Goal: Task Accomplishment & Management: Complete application form

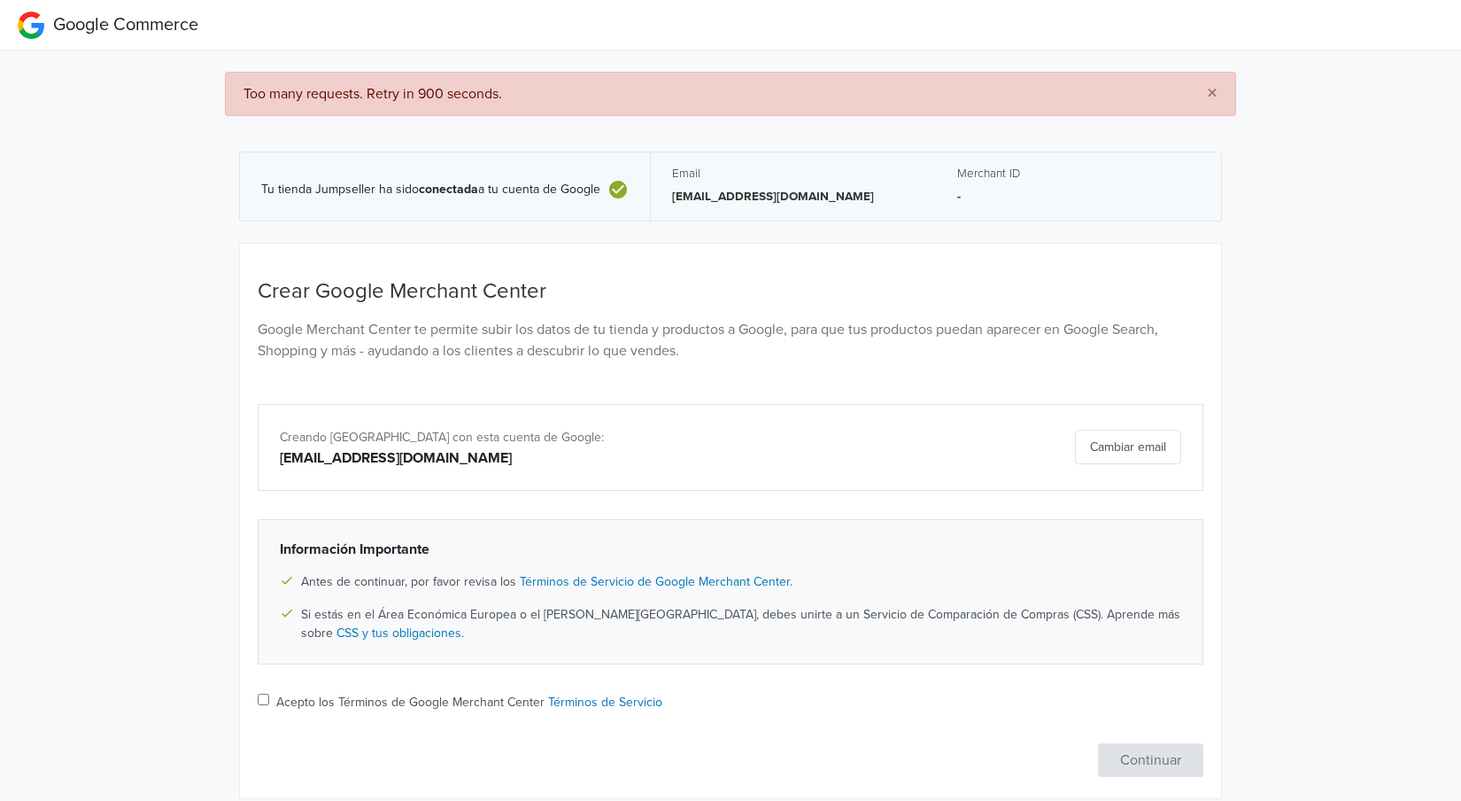
click at [486, 98] on span "Too many requests. Retry in 900 seconds." at bounding box center [373, 94] width 259 height 18
click at [416, 101] on span "Too many requests. Retry in 900 seconds." at bounding box center [373, 94] width 259 height 18
copy div "Too many requests. Retry in 900 seconds."
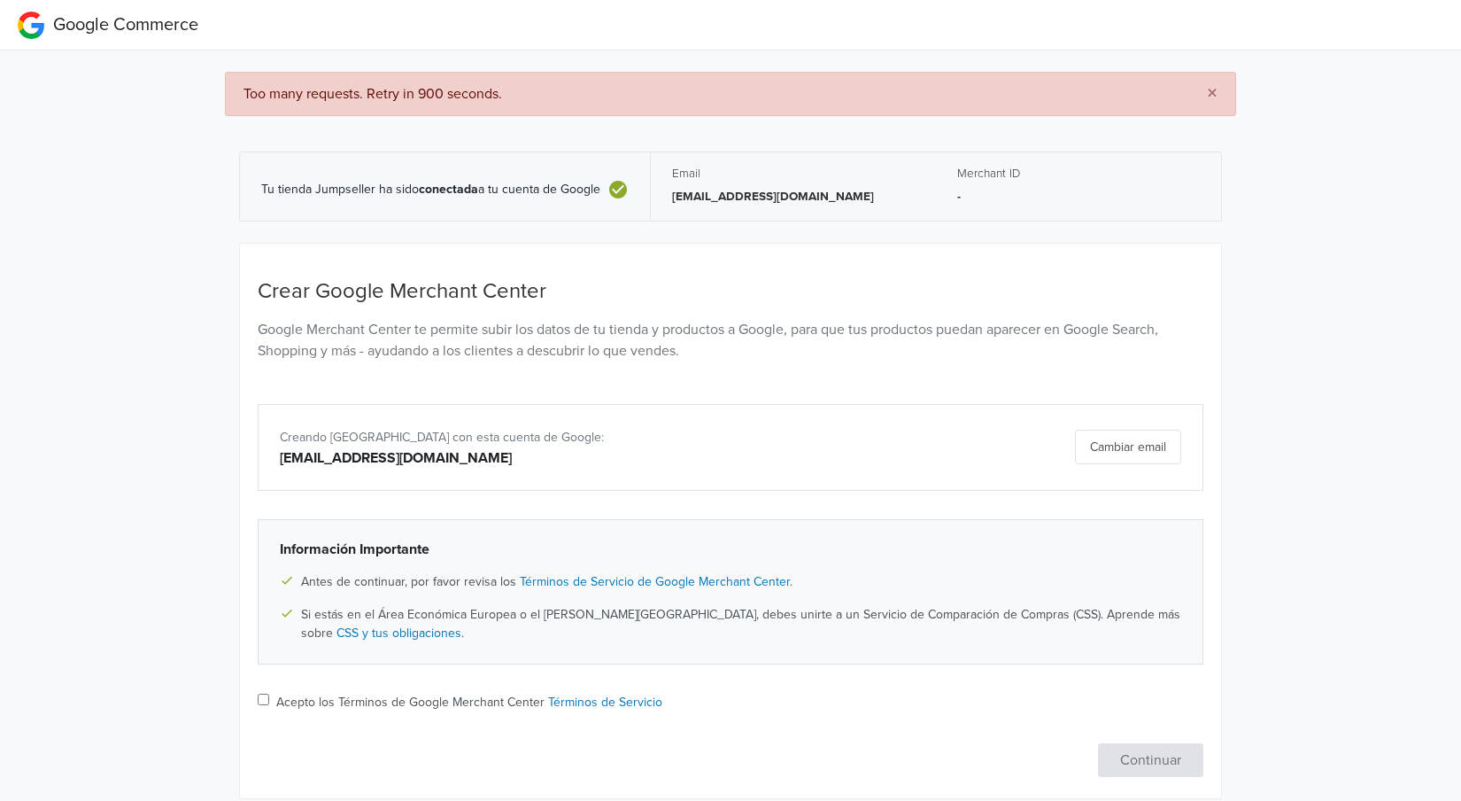
click at [61, 266] on div "× Too many requests. Retry in 900 seconds. Tu tienda Jumpseller ha sido conecta…" at bounding box center [731, 452] width 1488 height 804
click at [267, 691] on div "Crear Google Merchant Center Google Merchant Center te permite subir los datos …" at bounding box center [731, 528] width 946 height 498
click at [262, 701] on input "Acepto los Términos de Google Merchant Center Términos de Servicio" at bounding box center [264, 699] width 12 height 12
checkbox input "true"
click at [1170, 753] on button "Continuar" at bounding box center [1150, 760] width 105 height 34
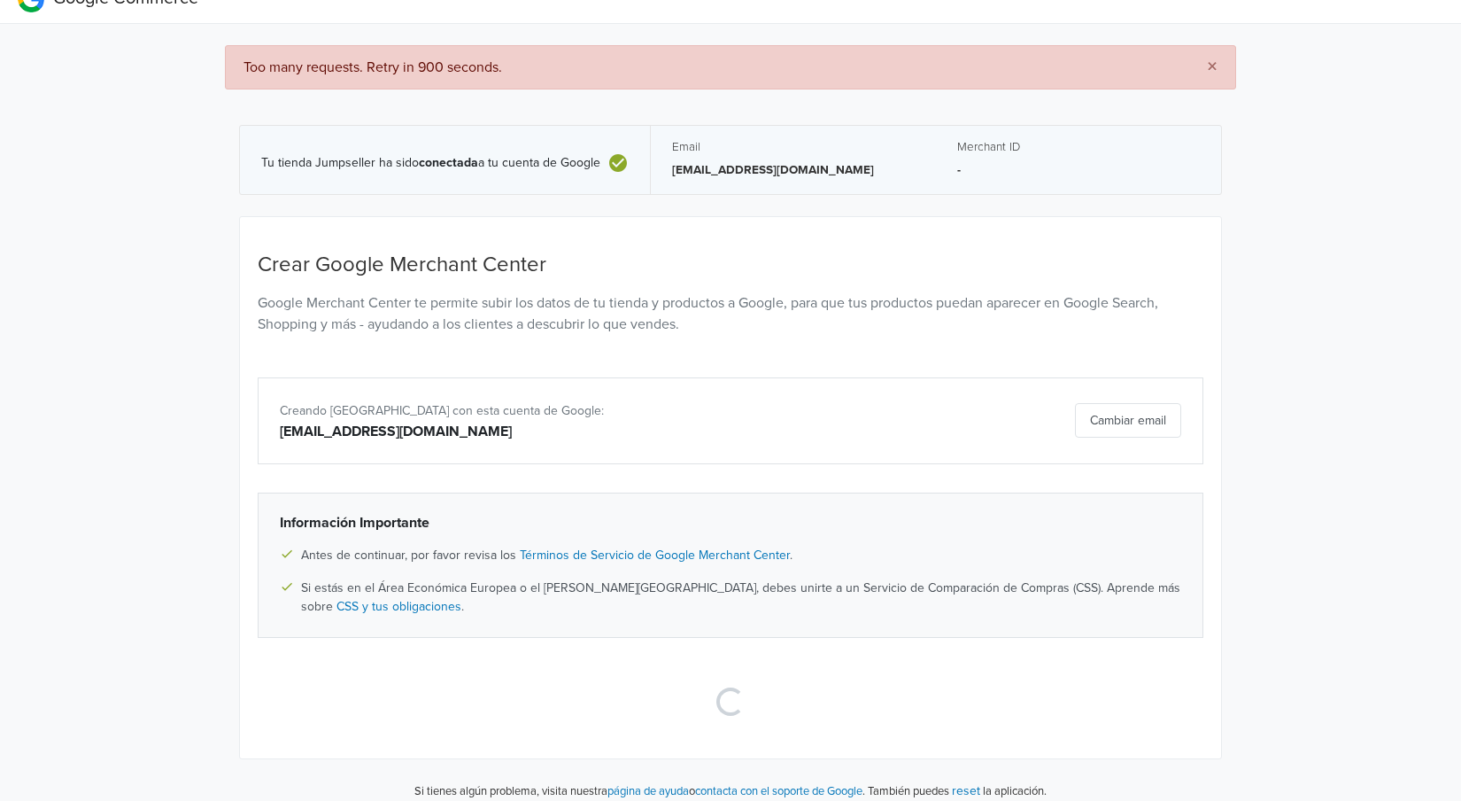
scroll to position [41, 0]
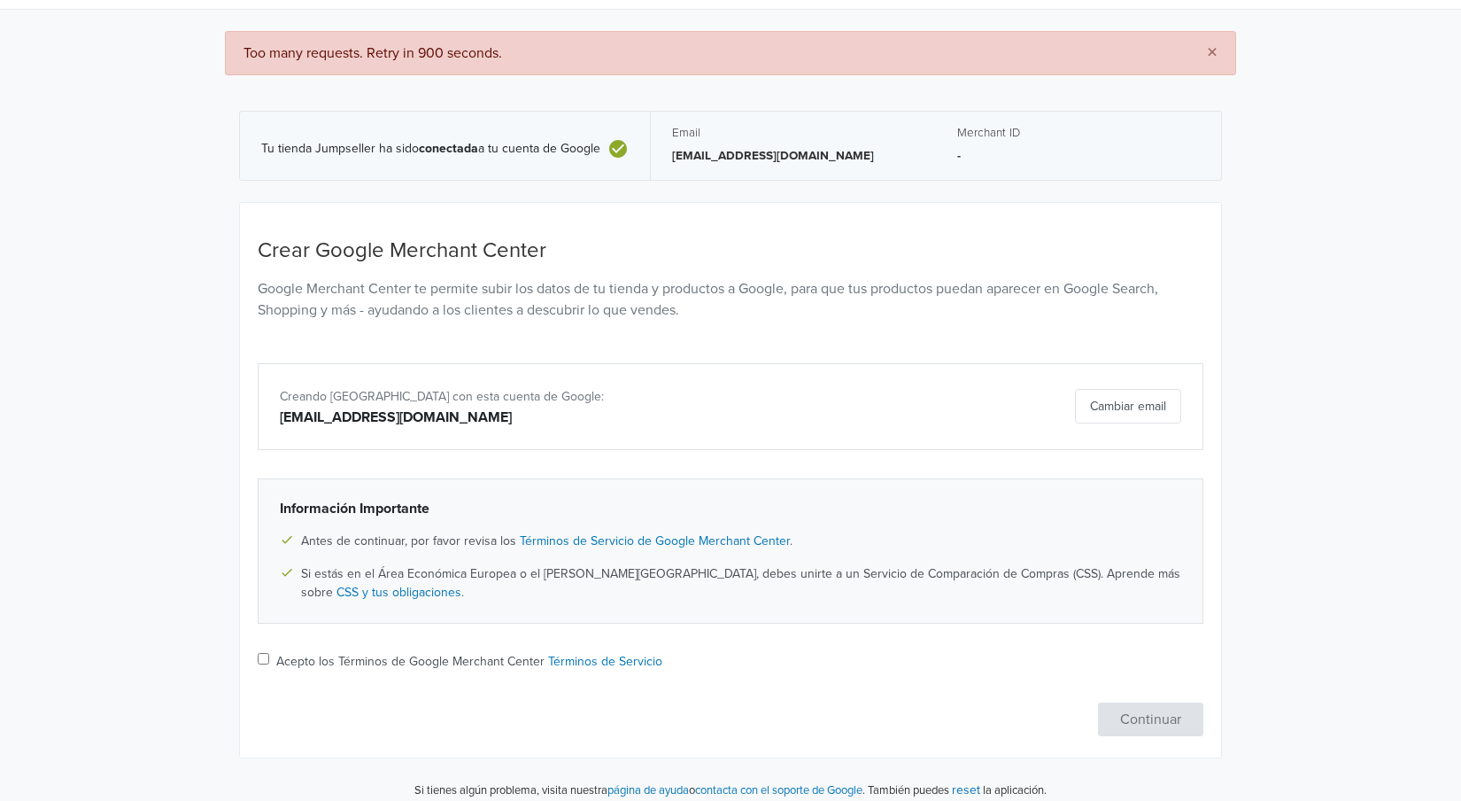
click at [279, 650] on div "Crear Google Merchant Center Google Merchant Center te permite subir los datos …" at bounding box center [731, 487] width 946 height 498
click at [256, 662] on div "Crear Google Merchant Center Google Merchant Center te permite subir los datos …" at bounding box center [730, 487] width 972 height 498
click at [267, 661] on input "Acepto los Términos de Google Merchant Center Términos de Servicio" at bounding box center [264, 659] width 12 height 12
checkbox input "true"
click at [1111, 699] on div "Crear Google Merchant Center Google Merchant Center te permite subir los datos …" at bounding box center [731, 487] width 946 height 498
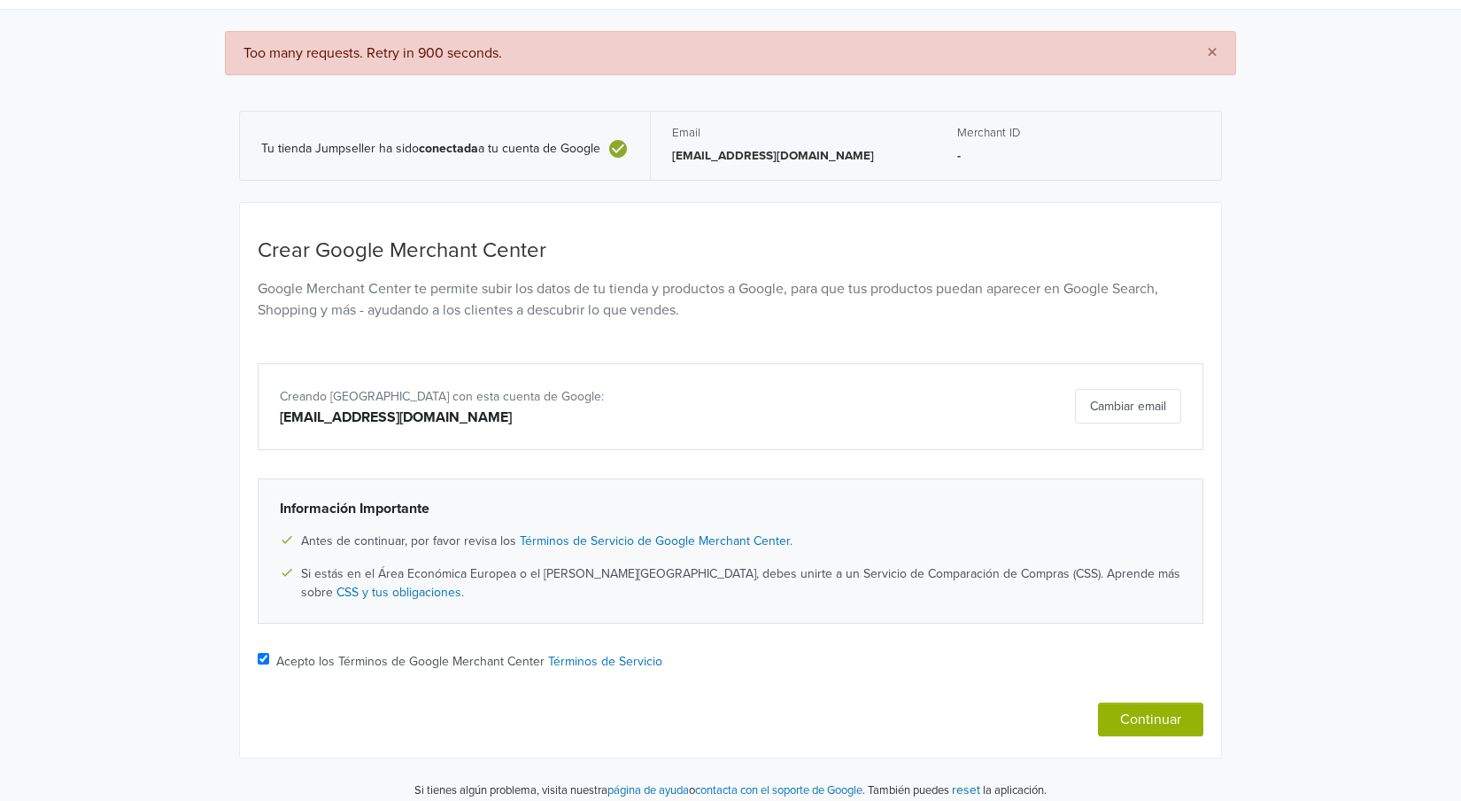
click at [1134, 707] on button "Continuar" at bounding box center [1150, 719] width 105 height 34
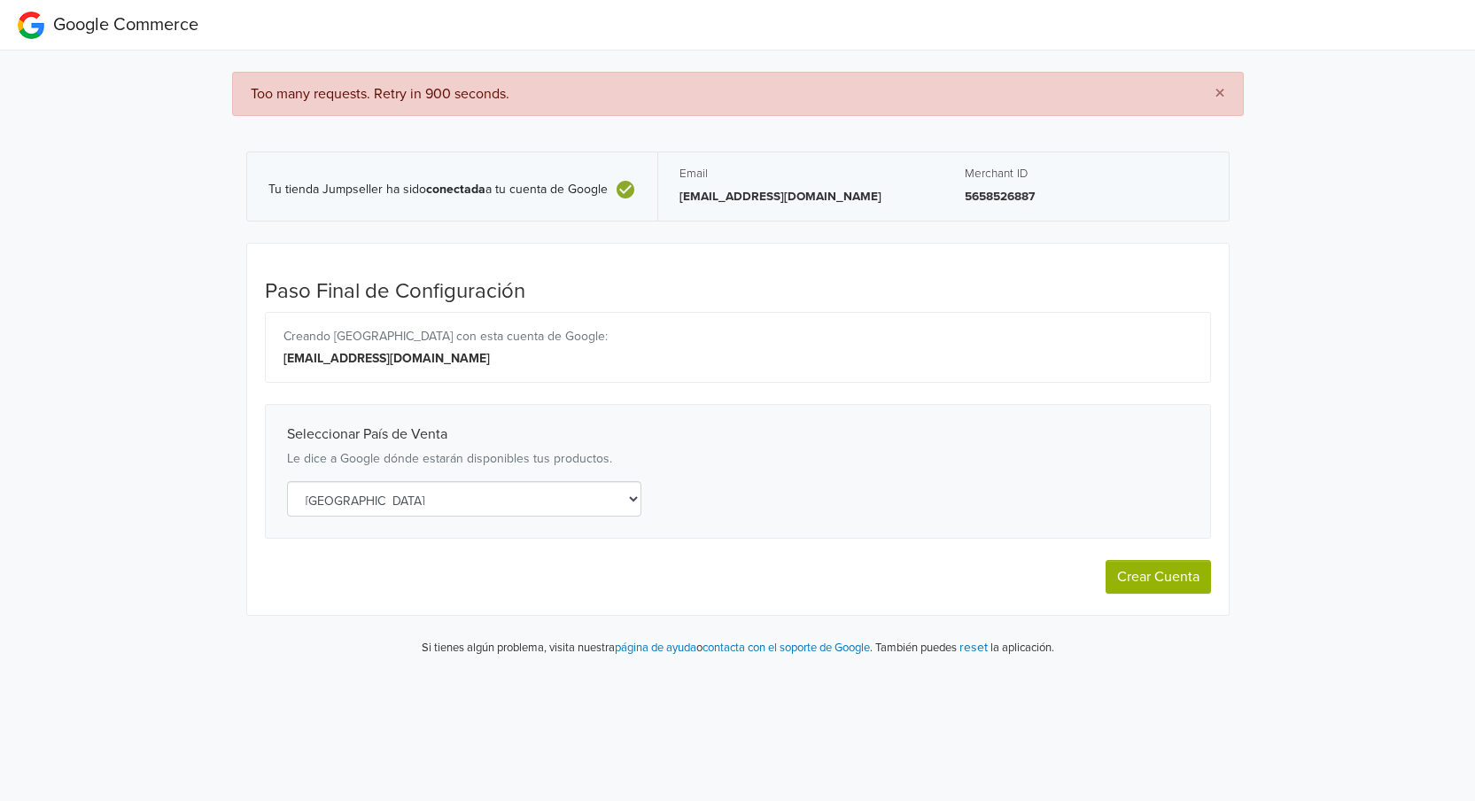
select select "co"
click at [431, 491] on select "Selecciona un país Algeria Angola Argentina Australia Austria Bahrain Banglades…" at bounding box center [464, 498] width 354 height 35
click at [287, 481] on select "Selecciona un país Algeria Angola Argentina Australia Austria Bahrain Banglades…" at bounding box center [464, 498] width 354 height 35
click at [1156, 575] on button "Crear Cuenta" at bounding box center [1157, 577] width 105 height 34
select select "co"
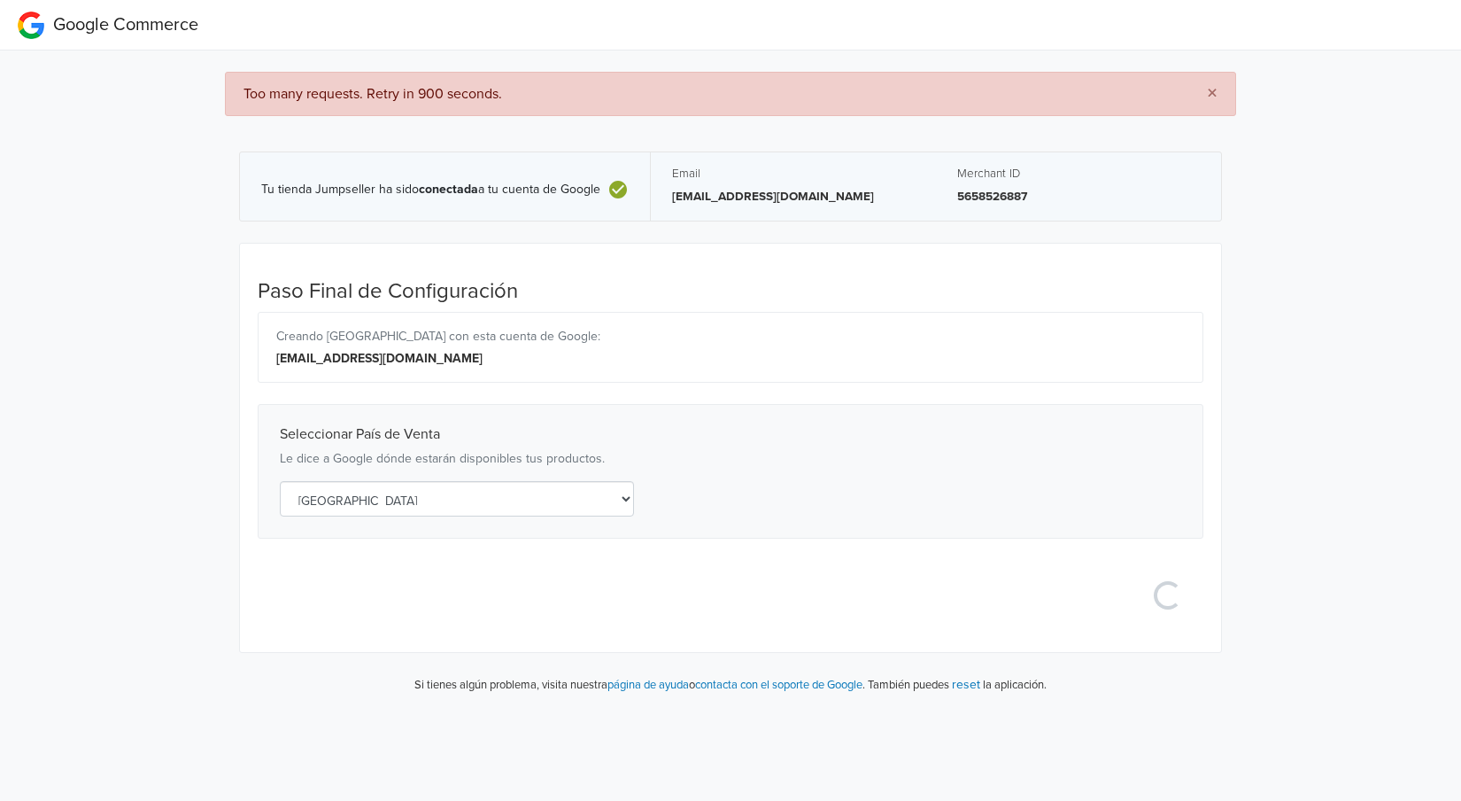
select select "co"
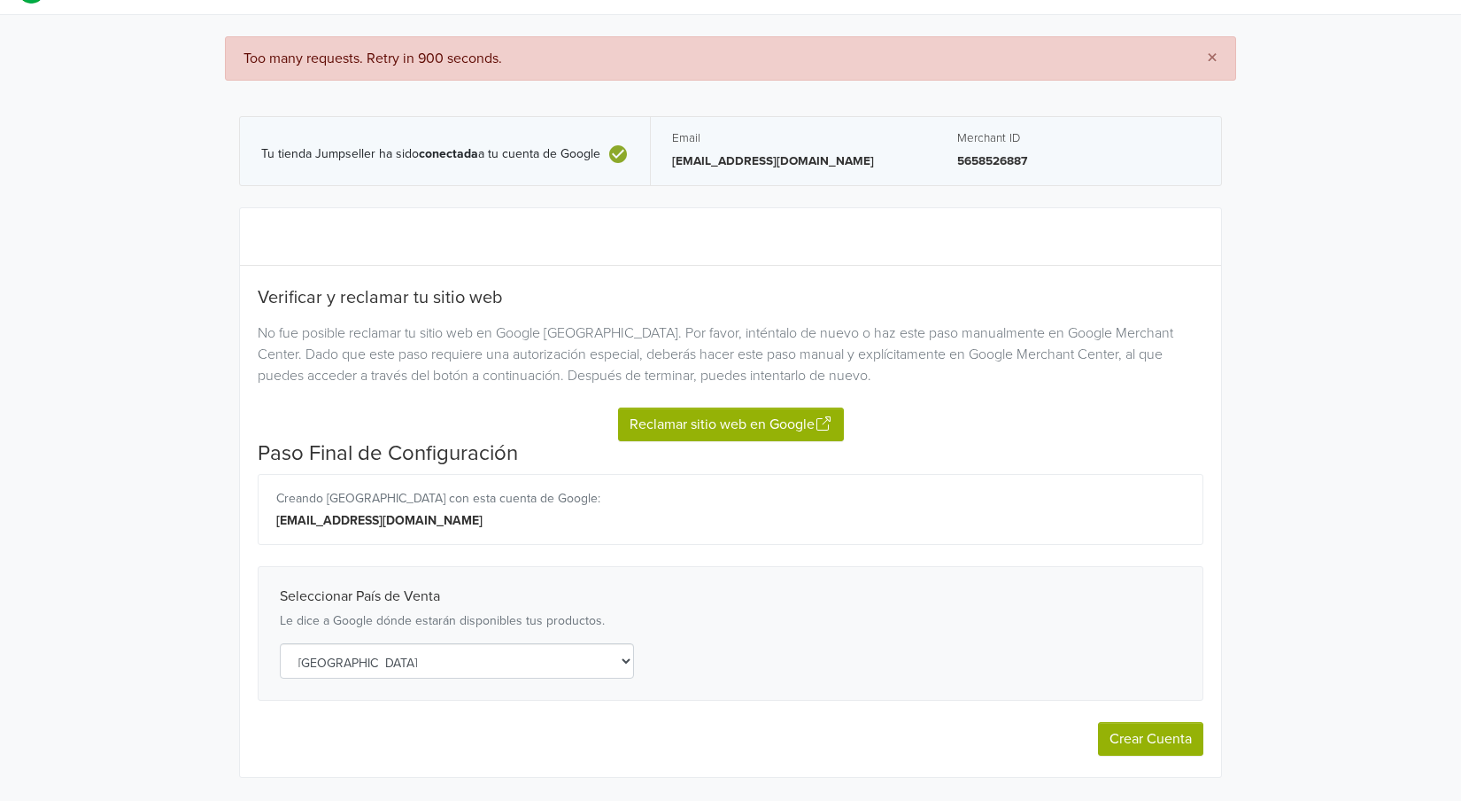
scroll to position [68, 0]
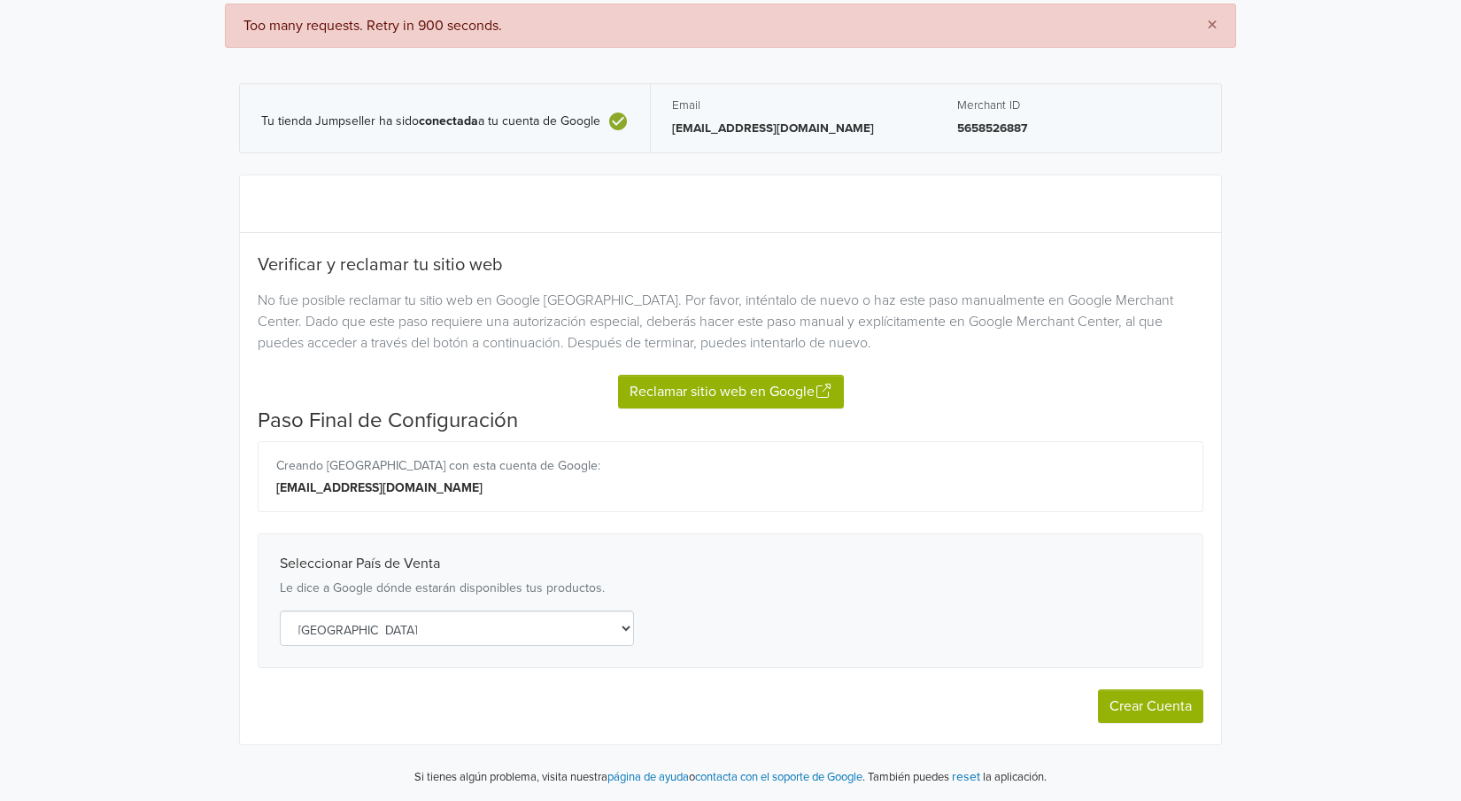
click at [1149, 713] on button "Crear Cuenta" at bounding box center [1150, 706] width 105 height 34
select select "co"
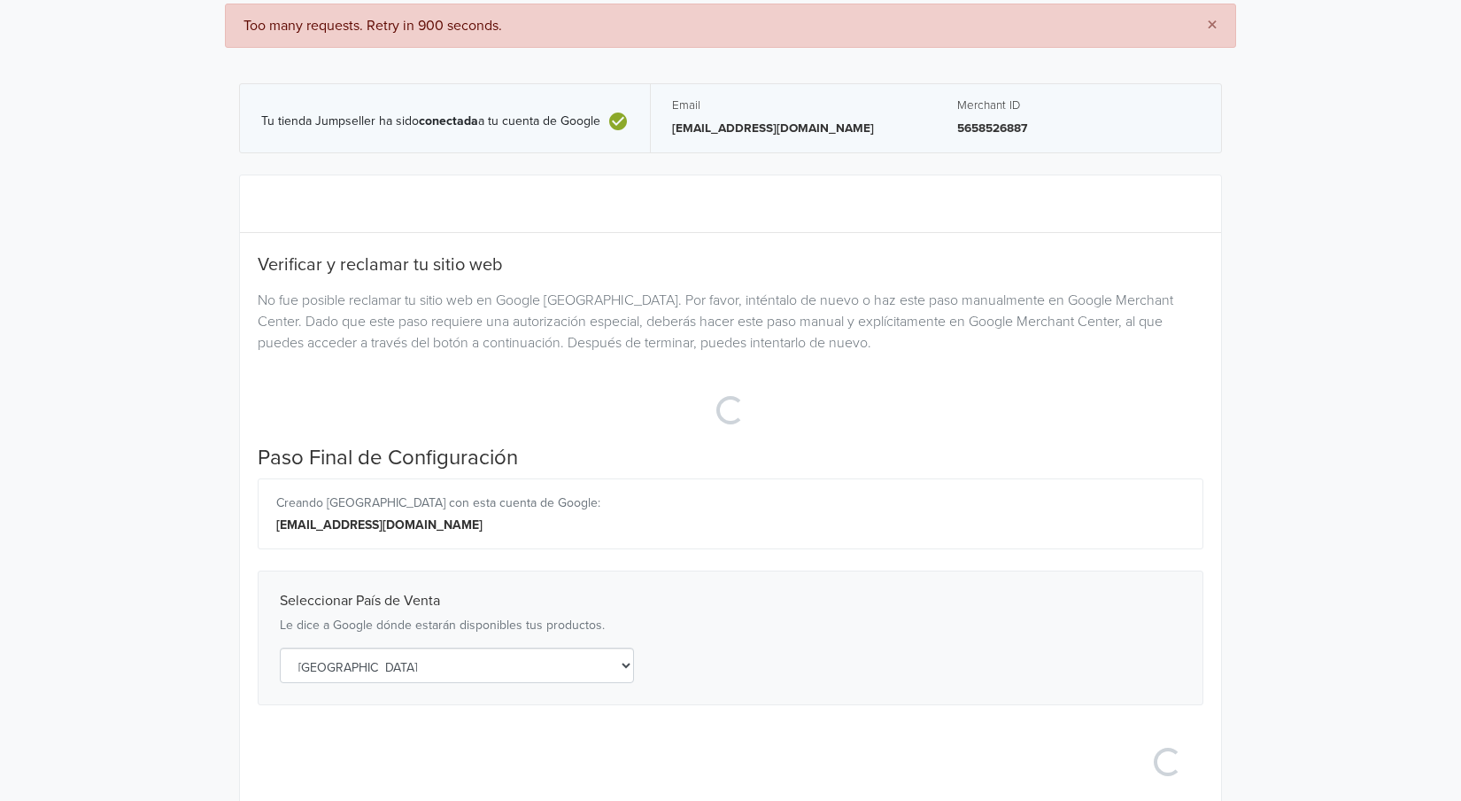
select select "co"
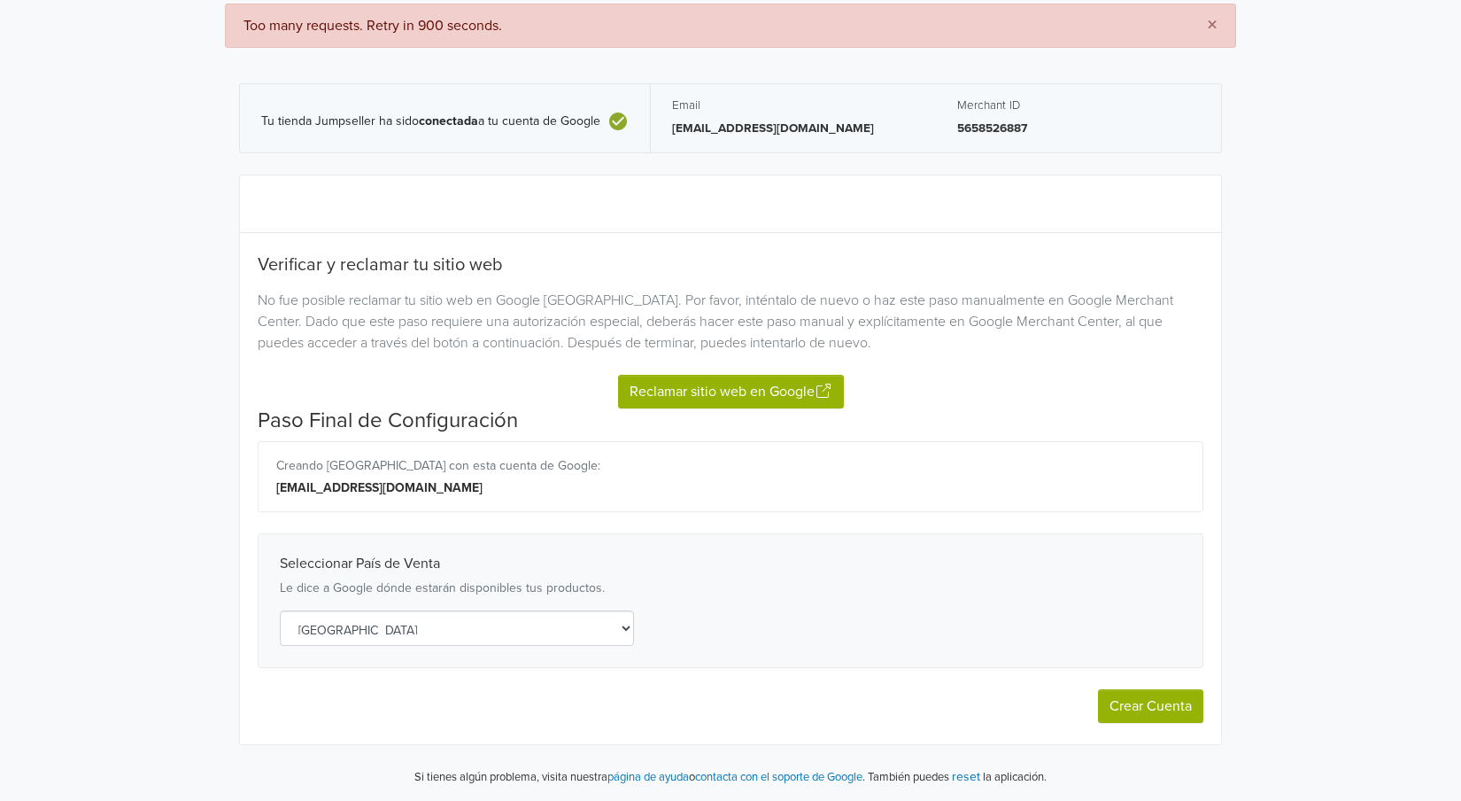
click at [344, 628] on select "Selecciona un país Algeria Angola Argentina Australia Austria Bahrain Banglades…" at bounding box center [457, 627] width 354 height 35
click at [442, 626] on select "Selecciona un país Algeria Angola Argentina Australia Austria Bahrain Banglades…" at bounding box center [457, 627] width 354 height 35
click at [451, 623] on select "Selecciona un país Algeria Angola Argentina Australia Austria Bahrain Banglades…" at bounding box center [457, 627] width 354 height 35
drag, startPoint x: 186, startPoint y: 501, endPoint x: 223, endPoint y: 535, distance: 50.2
click at [189, 505] on div "× Too many requests. Retry in 900 seconds. Tu tienda Jumpseller ha sido conecta…" at bounding box center [731, 391] width 1488 height 818
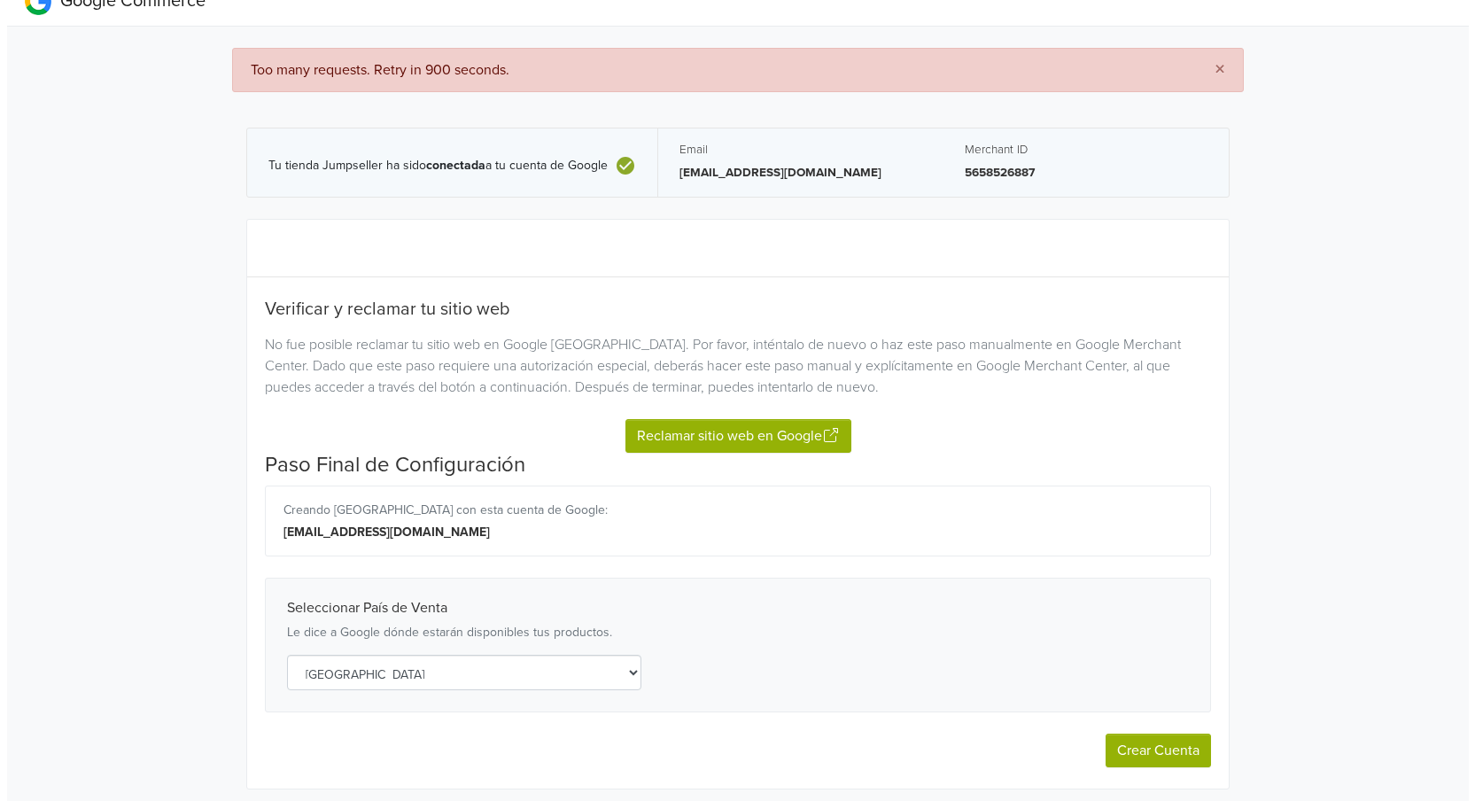
scroll to position [0, 0]
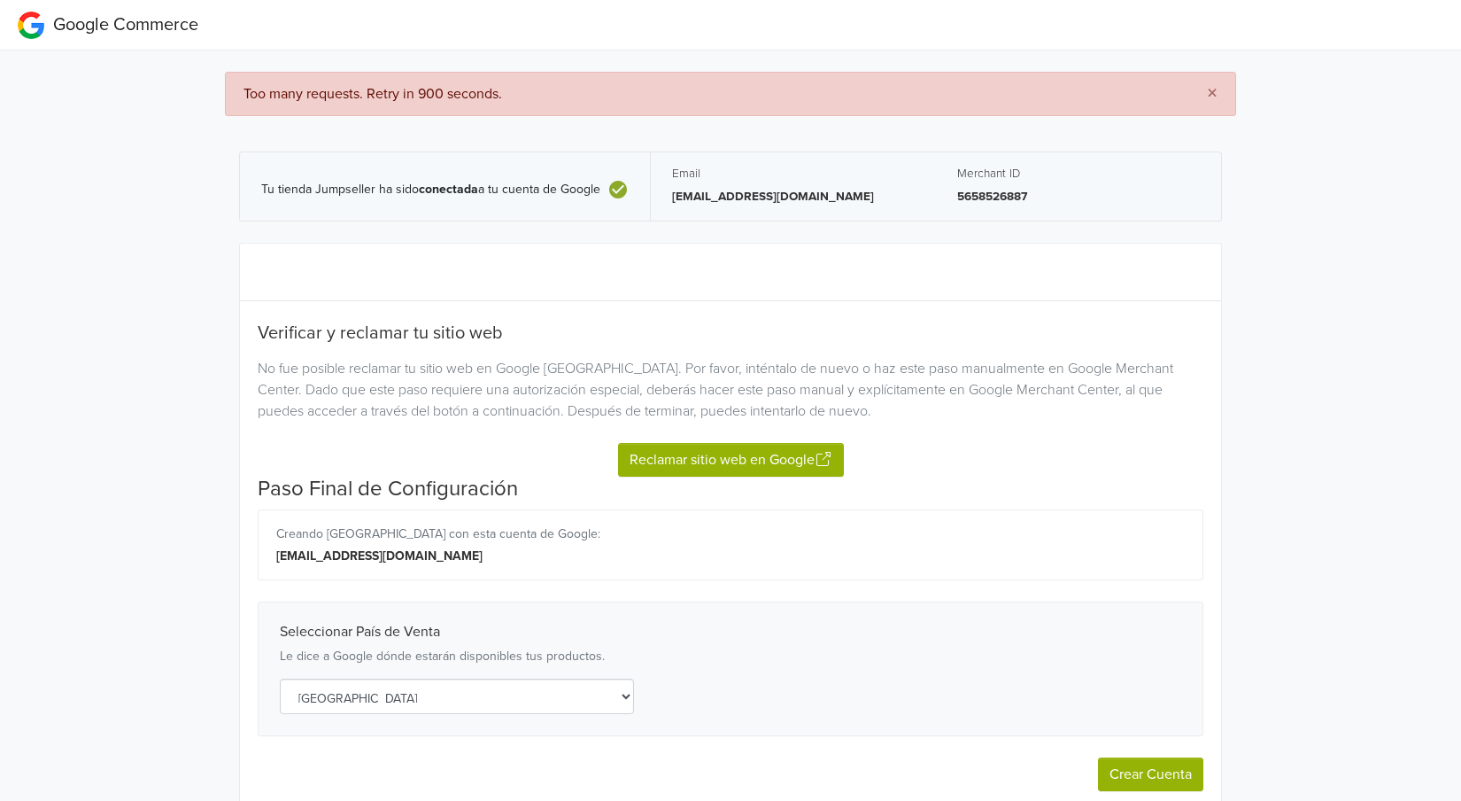
click at [1218, 90] on button "×" at bounding box center [1212, 94] width 46 height 43
select select "co"
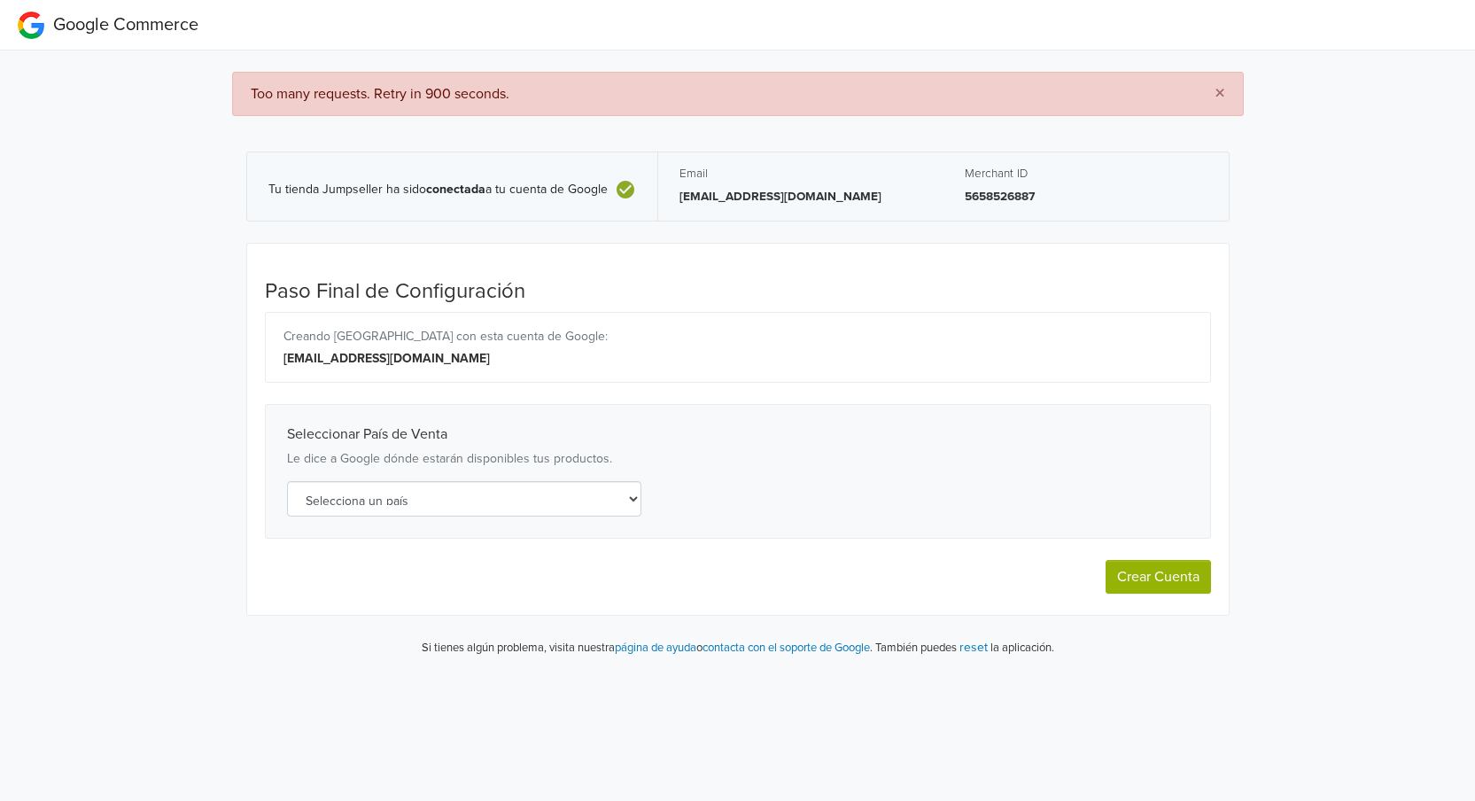
select select "co"
click at [1188, 583] on button "Crear Cuenta" at bounding box center [1157, 577] width 105 height 34
select select "co"
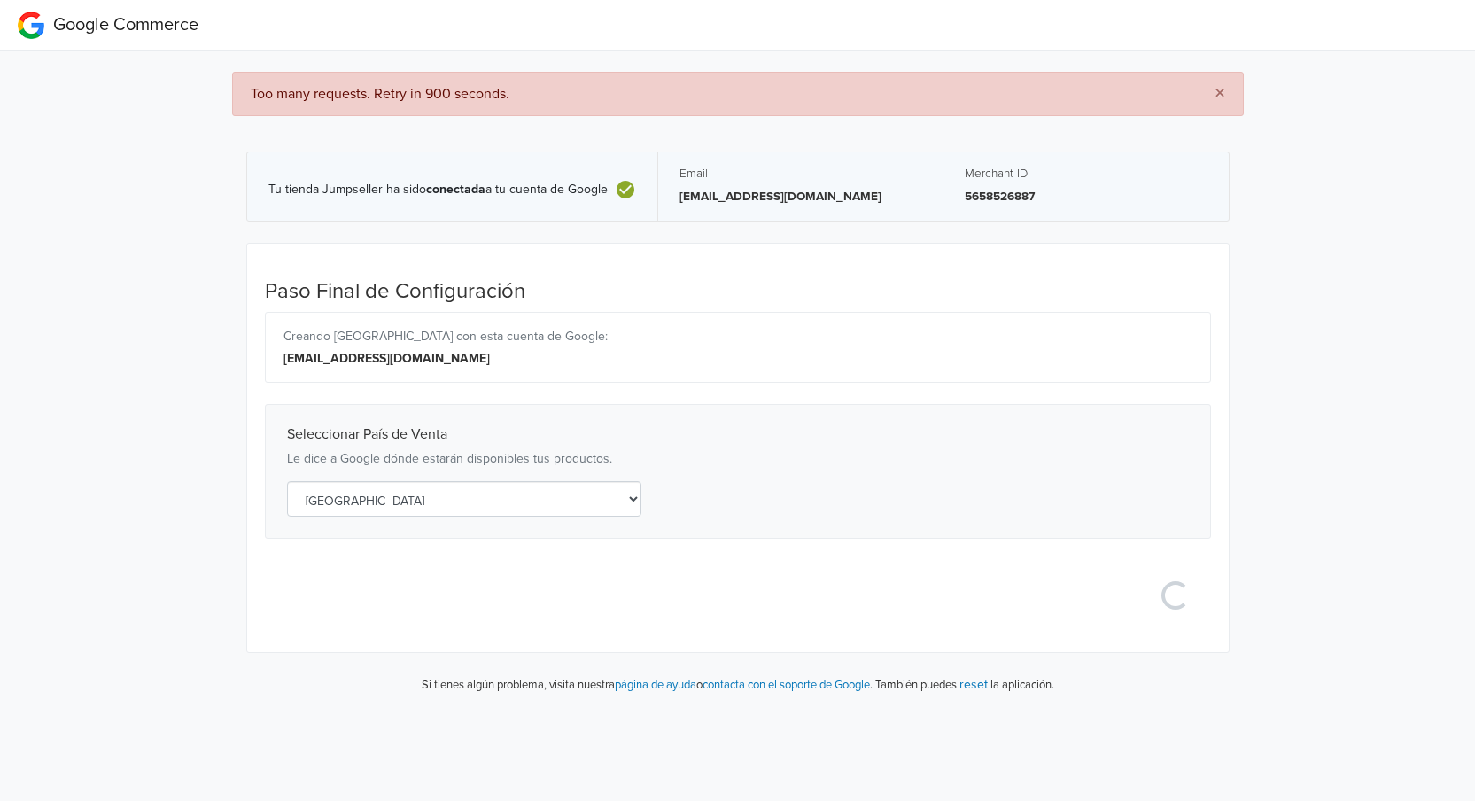
select select "co"
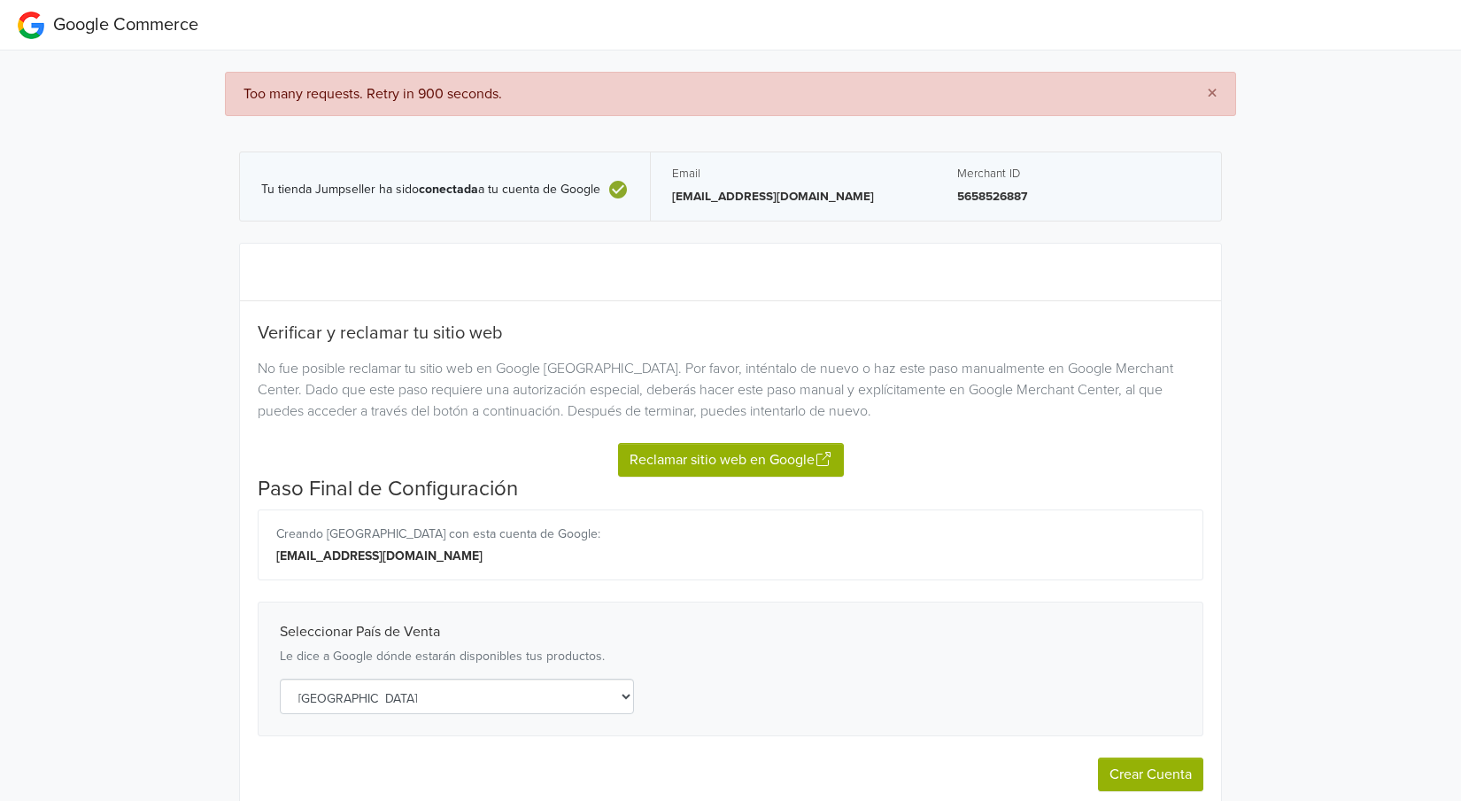
click at [706, 457] on button "Reclamar sitio web en Google" at bounding box center [731, 460] width 226 height 34
click at [1204, 93] on button "×" at bounding box center [1212, 94] width 46 height 43
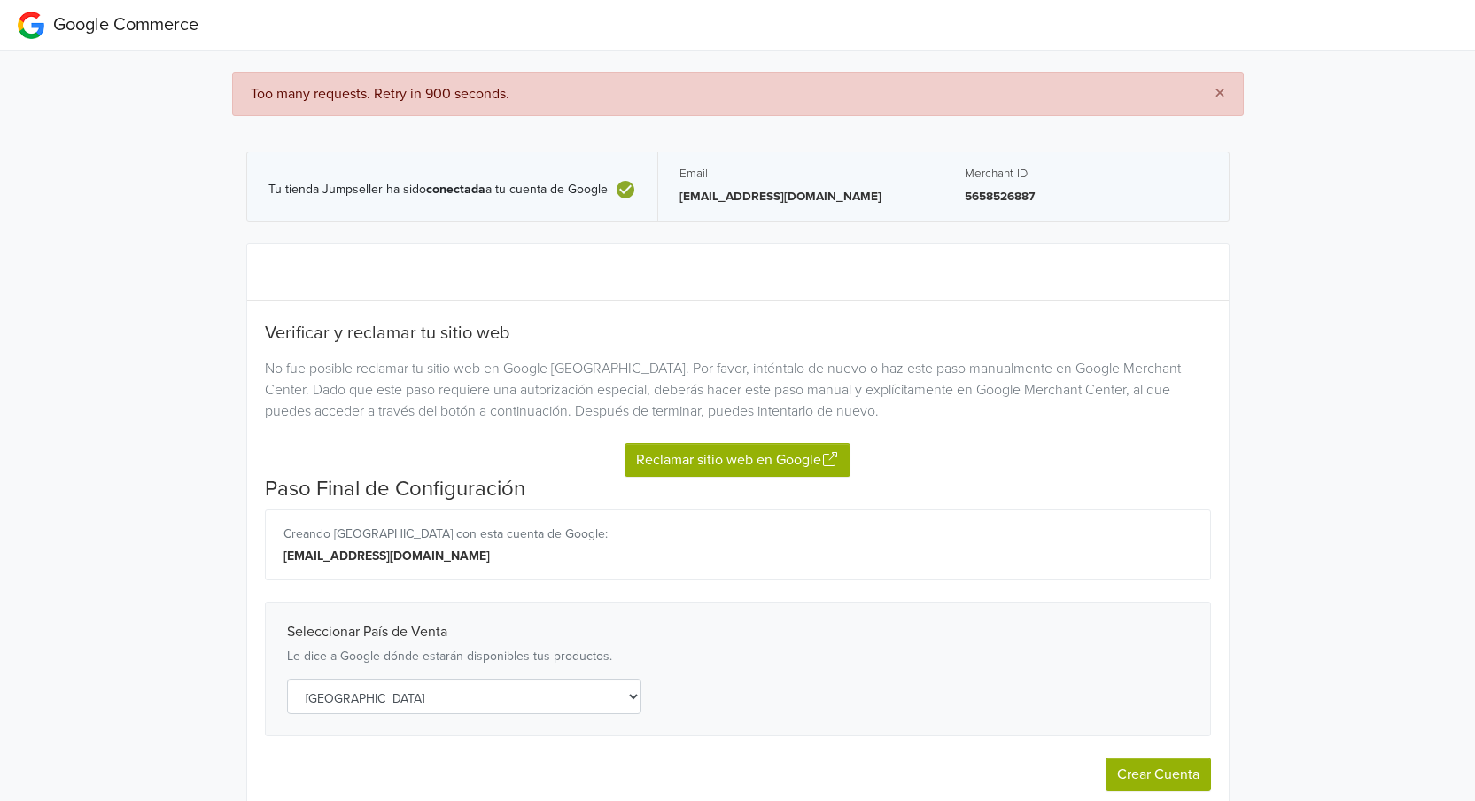
select select "co"
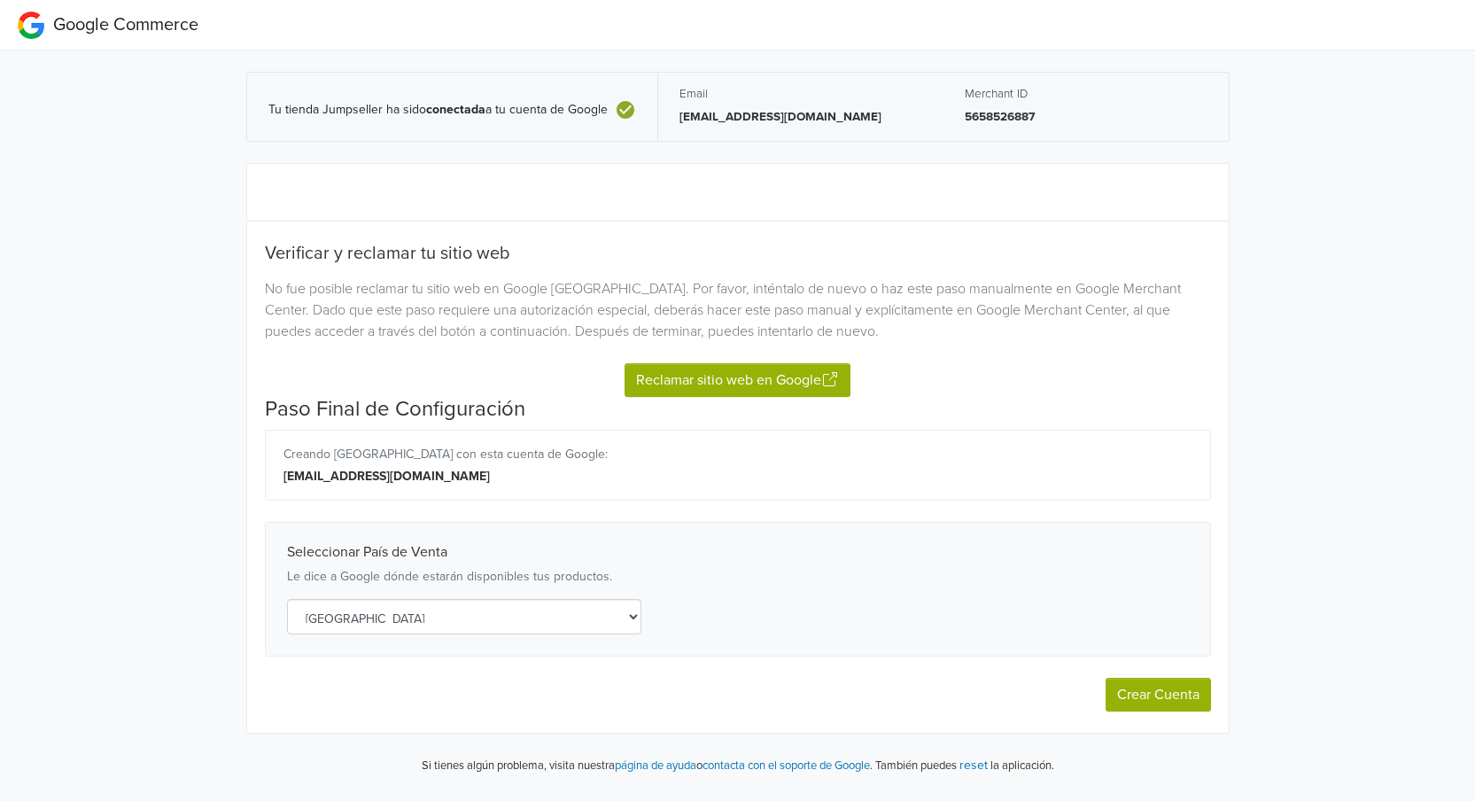
click at [365, 474] on div "[EMAIL_ADDRESS][DOMAIN_NAME]" at bounding box center [737, 476] width 909 height 19
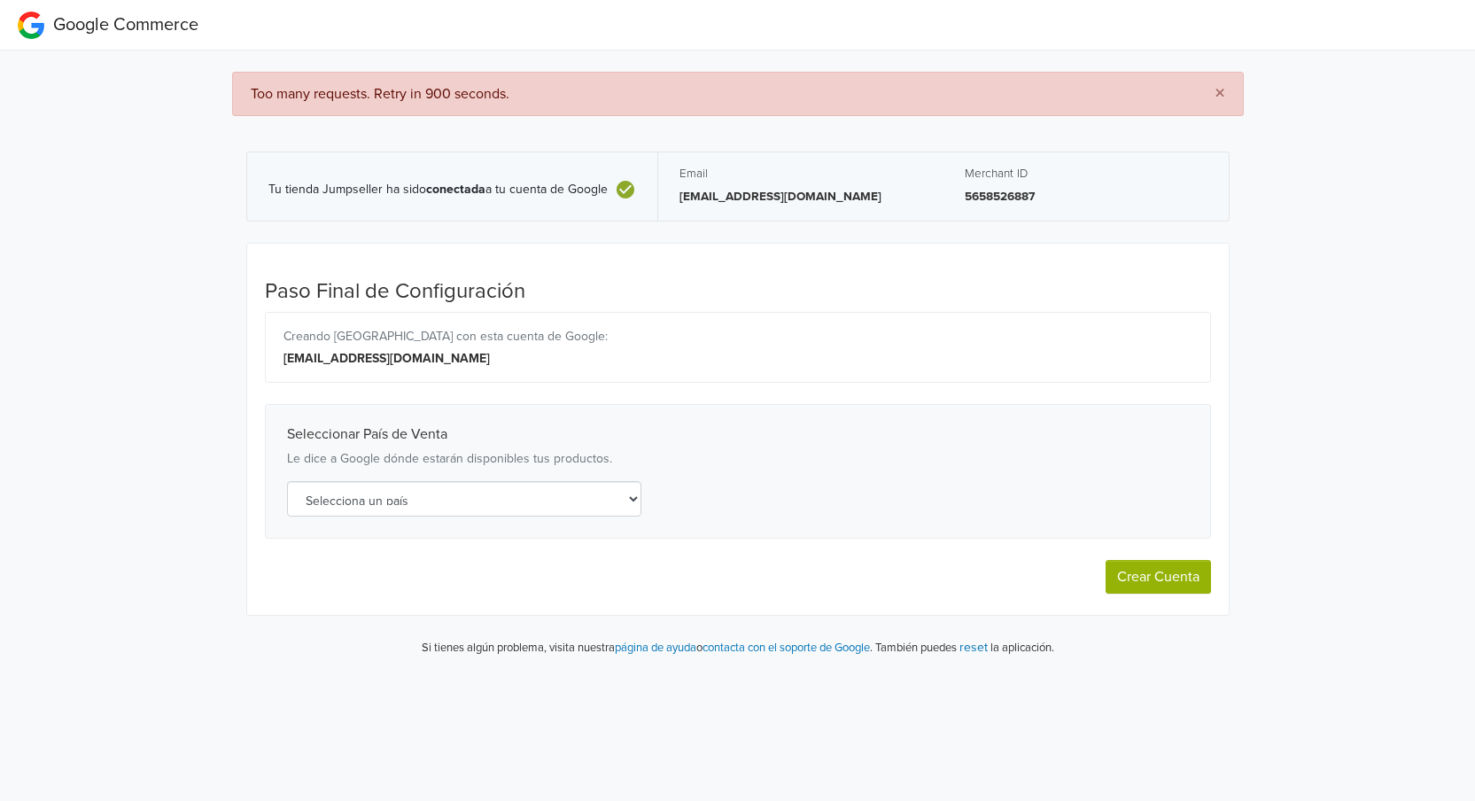
select select "co"
click at [460, 511] on select "Selecciona un país Algeria Angola Argentina Australia Austria Bahrain Banglades…" at bounding box center [464, 498] width 354 height 35
click at [461, 506] on select "Selecciona un país Algeria Angola Argentina Australia Austria Bahrain Banglades…" at bounding box center [464, 498] width 354 height 35
click at [979, 644] on button "reset" at bounding box center [973, 647] width 28 height 20
select select "co"
